Goal: Information Seeking & Learning: Learn about a topic

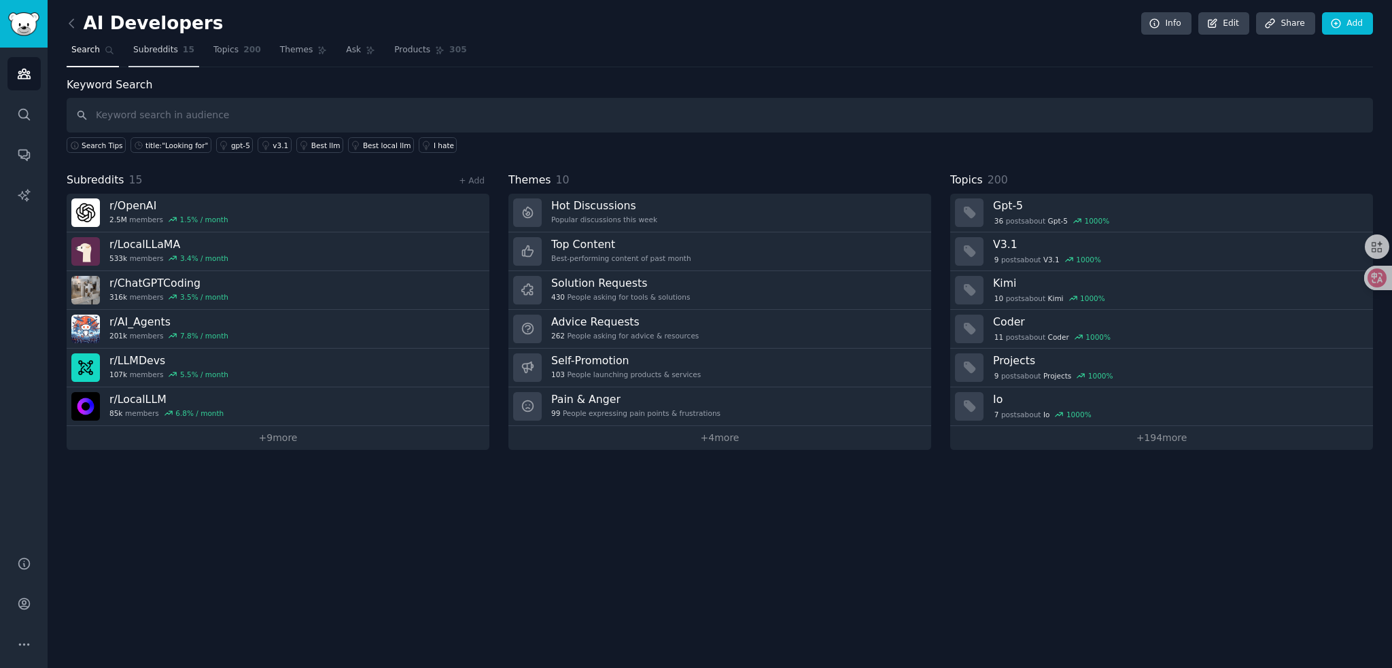
click at [174, 52] on link "Subreddits 15" at bounding box center [163, 53] width 71 height 28
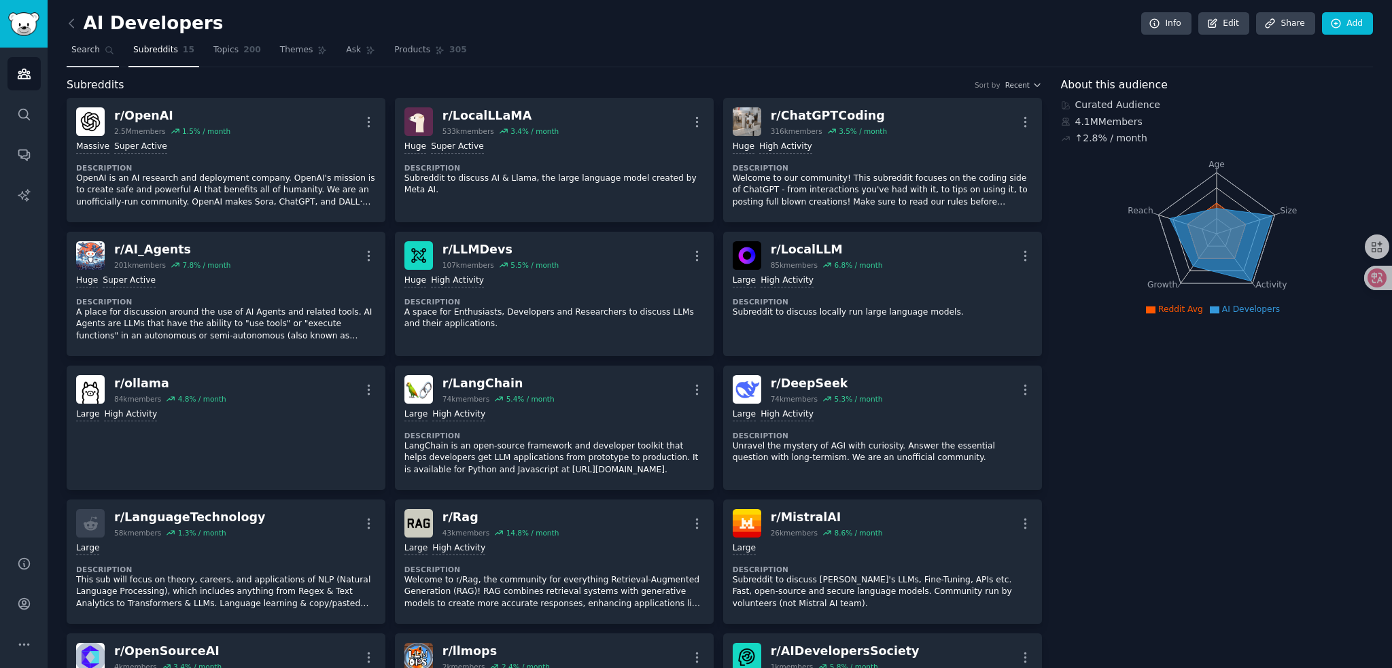
click at [106, 48] on icon at bounding box center [109, 50] width 7 height 7
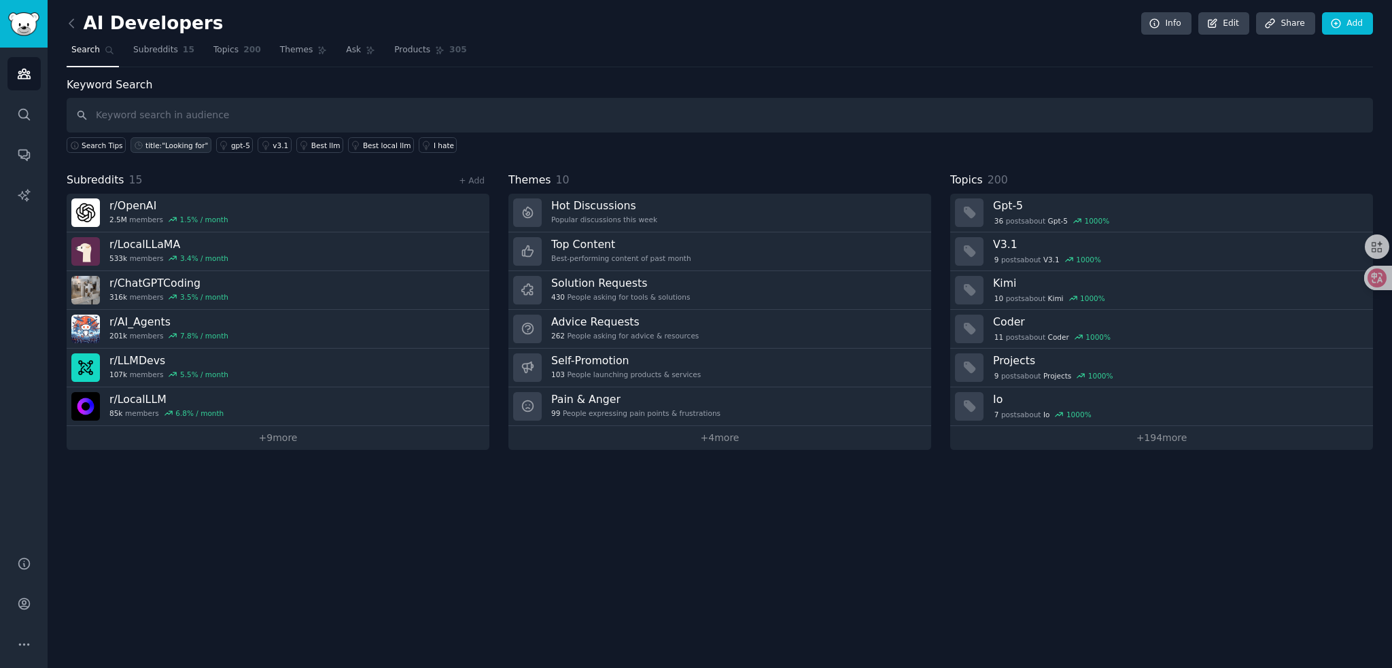
click at [167, 143] on div "title:"Looking for"" at bounding box center [176, 146] width 63 height 10
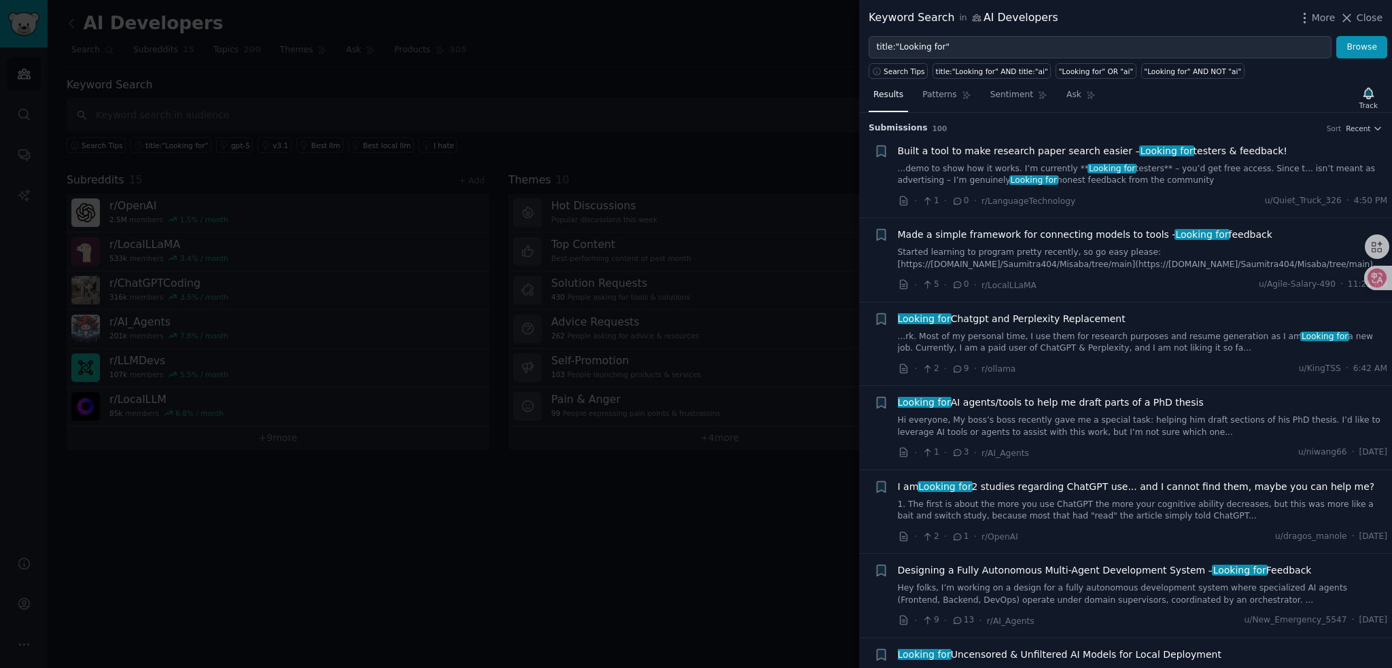
click at [821, 37] on div at bounding box center [696, 334] width 1392 height 668
